Goal: Information Seeking & Learning: Check status

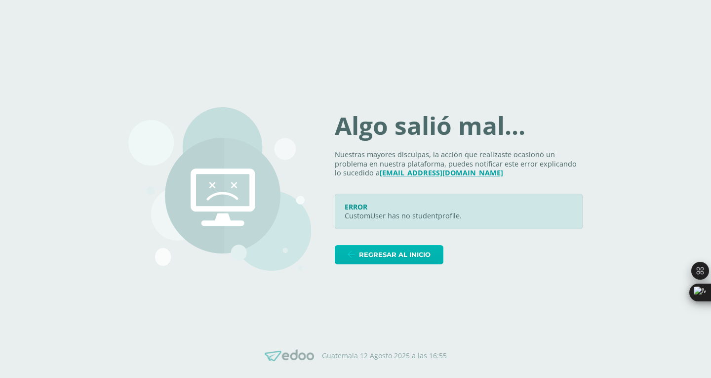
click at [392, 252] on span "Regresar al inicio" at bounding box center [395, 254] width 72 height 18
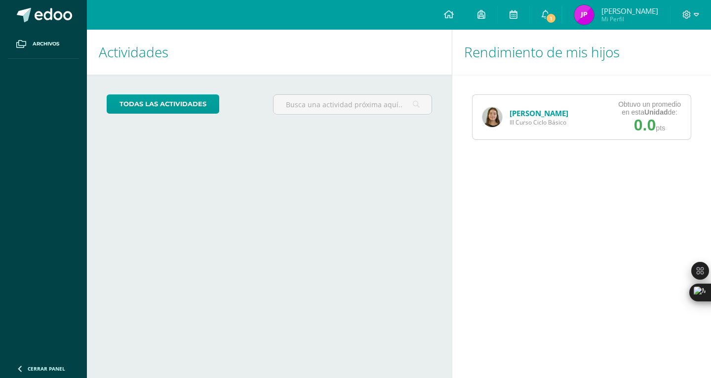
click at [510, 130] on div "[PERSON_NAME] III Curso Ciclo Básico" at bounding box center [526, 117] width 106 height 44
click at [505, 124] on div "[PERSON_NAME] III Curso Ciclo Básico" at bounding box center [526, 117] width 106 height 44
click at [526, 113] on link "[PERSON_NAME]" at bounding box center [539, 113] width 59 height 10
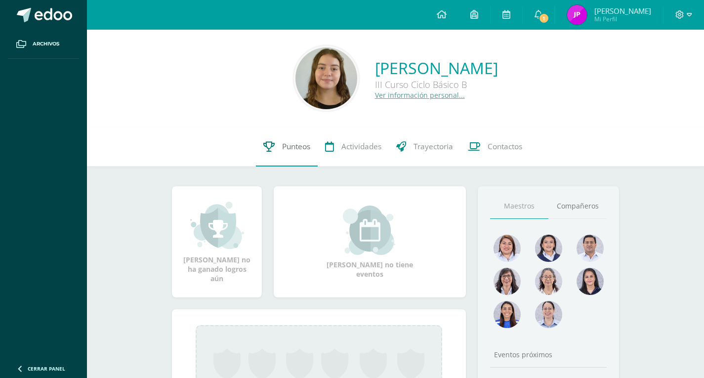
click at [279, 158] on link "Punteos" at bounding box center [287, 147] width 62 height 40
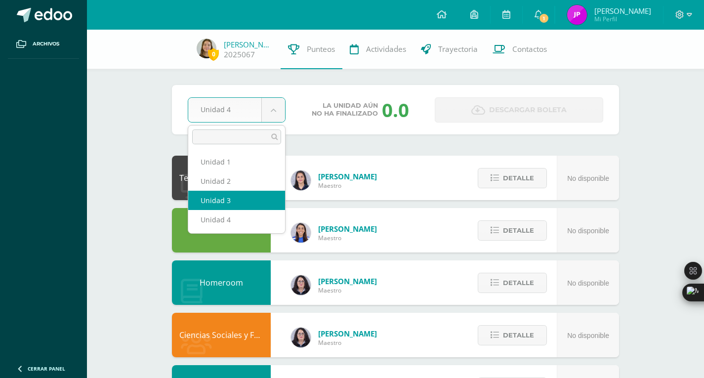
select select "Unidad 3"
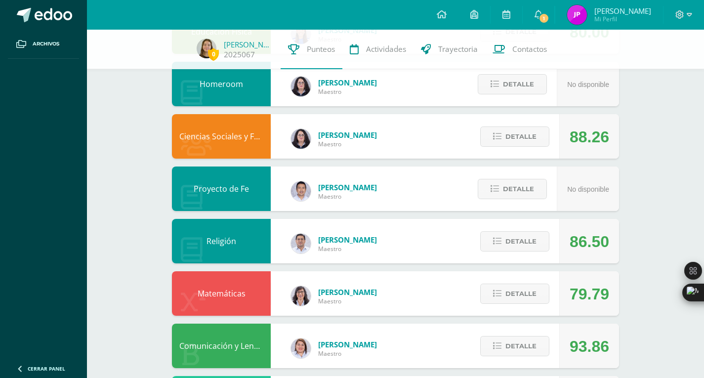
scroll to position [228, 0]
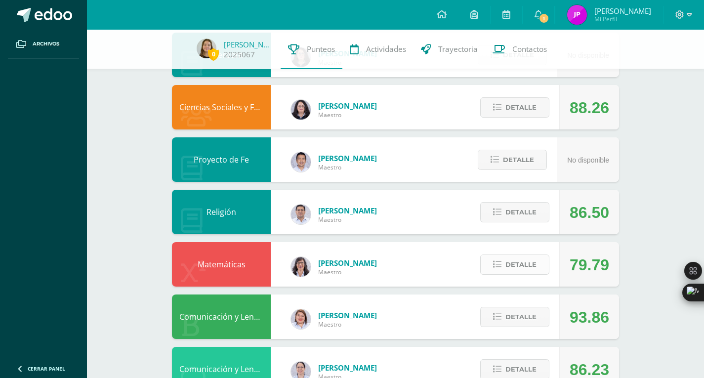
click at [529, 263] on span "Detalle" at bounding box center [520, 264] width 31 height 18
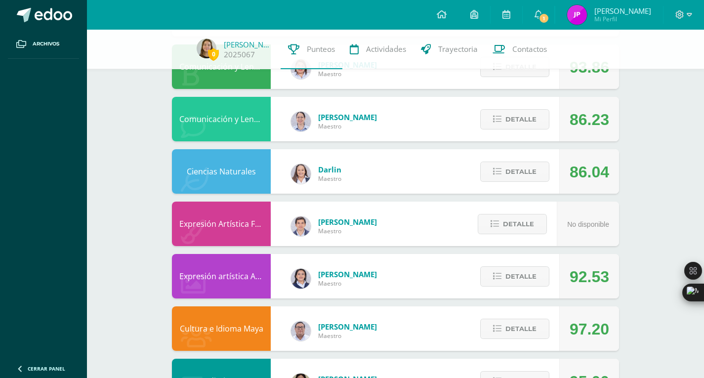
scroll to position [768, 0]
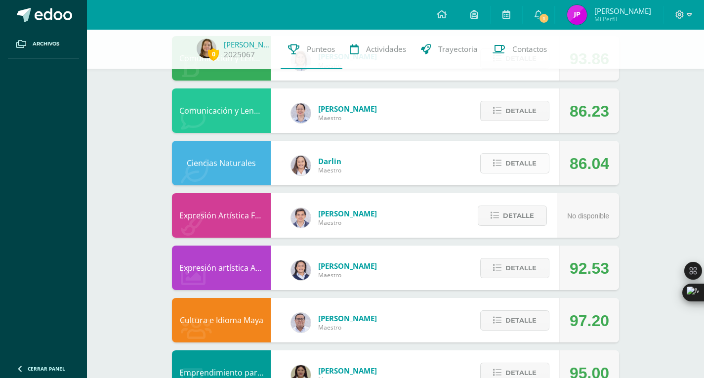
click at [516, 162] on span "Detalle" at bounding box center [520, 163] width 31 height 18
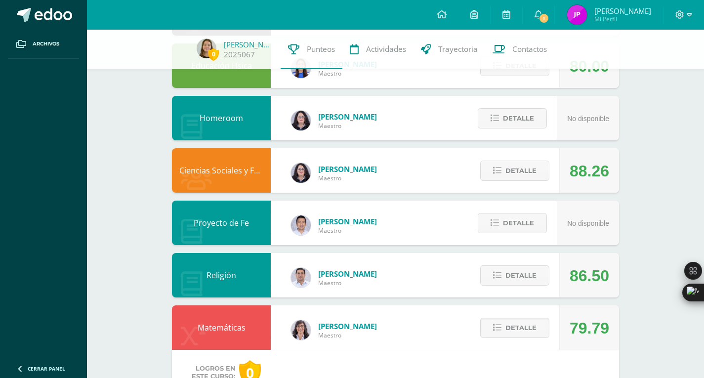
scroll to position [164, 0]
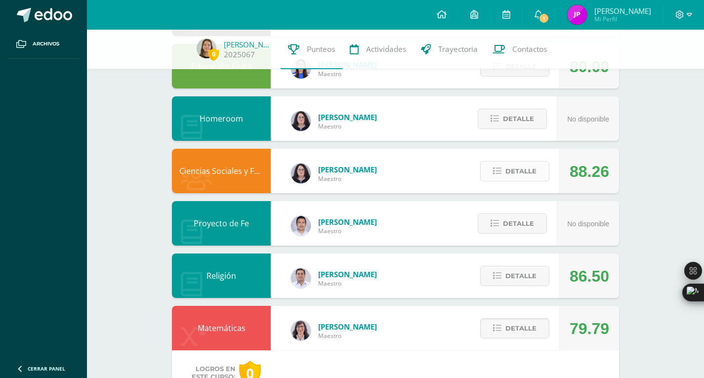
click at [515, 168] on span "Detalle" at bounding box center [520, 171] width 31 height 18
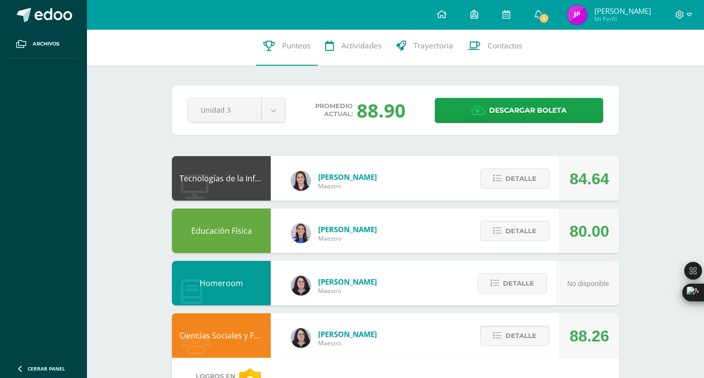
scroll to position [0, 0]
